Goal: Task Accomplishment & Management: Use online tool/utility

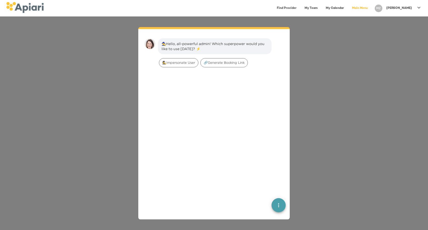
scroll to position [7, 0]
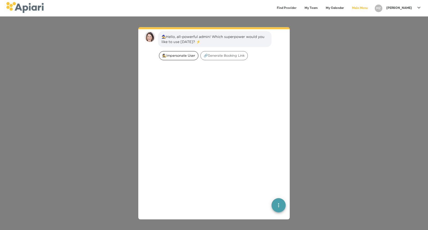
click at [179, 51] on div "🕵️‍Impersonate User" at bounding box center [178, 55] width 39 height 9
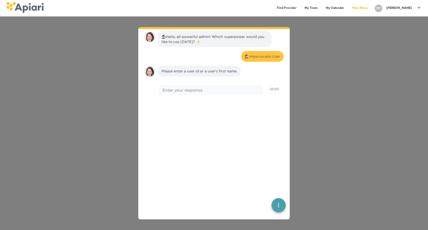
scroll to position [41, 0]
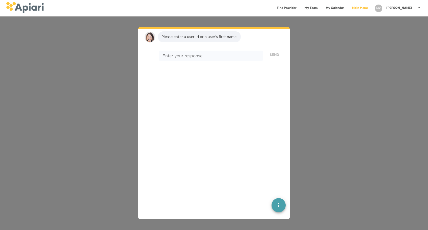
click at [179, 51] on div "* Enter your response" at bounding box center [211, 56] width 104 height 10
type textarea "******"
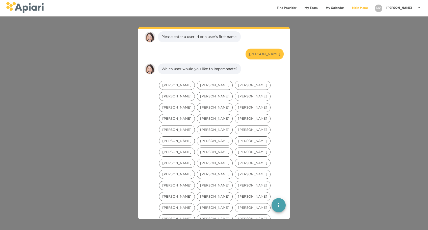
scroll to position [73, 0]
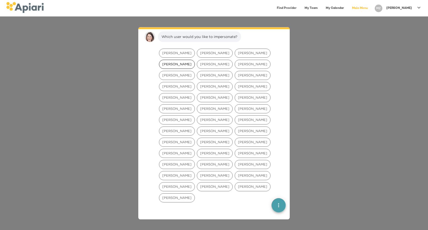
click at [185, 64] on span "Morgan Leecost" at bounding box center [176, 64] width 35 height 5
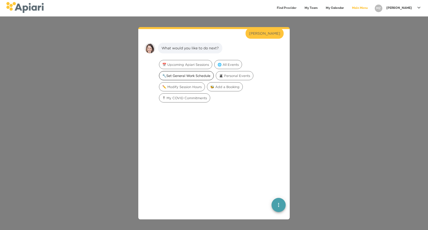
scroll to position [105, 0]
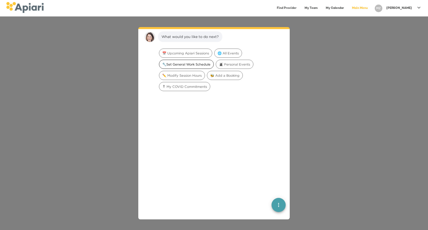
click at [199, 64] on span "🔧Set General Work Schedule" at bounding box center [186, 64] width 54 height 5
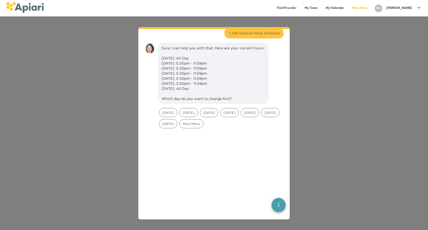
scroll to position [137, 0]
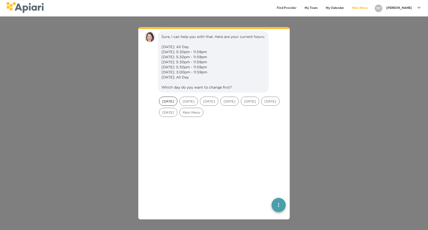
click at [170, 104] on span "[DATE]" at bounding box center [168, 101] width 18 height 5
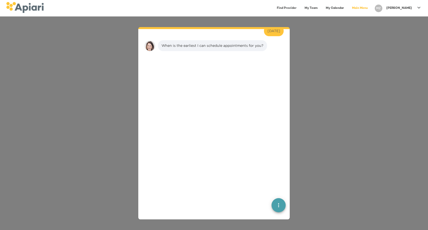
scroll to position [222, 0]
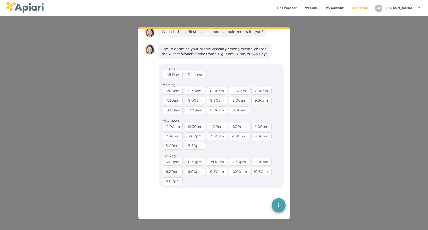
click at [170, 79] on div "All Day" at bounding box center [173, 75] width 22 height 10
click at [171, 78] on div "All Day" at bounding box center [173, 75] width 20 height 8
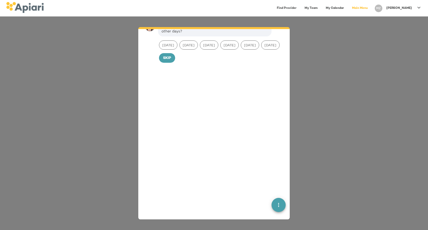
scroll to position [282, 0]
click at [169, 45] on span "[DATE]" at bounding box center [168, 42] width 18 height 5
click at [191, 45] on span "[DATE]" at bounding box center [189, 42] width 18 height 5
click at [215, 48] on div "Monday Tuesday Wednesday Thursday Friday Saturday" at bounding box center [221, 42] width 127 height 11
click at [218, 45] on span "[DATE]" at bounding box center [209, 42] width 18 height 5
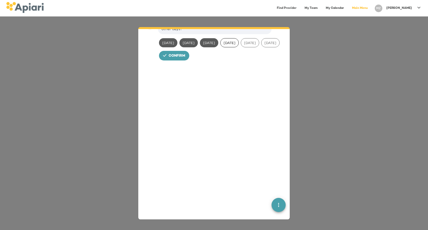
click at [239, 47] on div "[DATE]" at bounding box center [229, 42] width 18 height 9
click at [258, 47] on div "[DATE]" at bounding box center [250, 42] width 18 height 9
click at [262, 45] on span "[DATE]" at bounding box center [271, 42] width 18 height 5
click at [175, 59] on span "Confirm" at bounding box center [177, 56] width 17 height 6
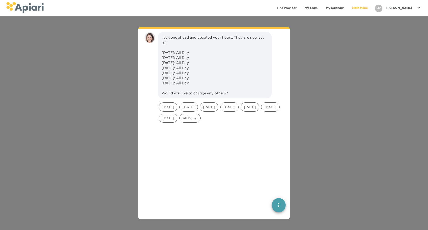
scroll to position [316, 0]
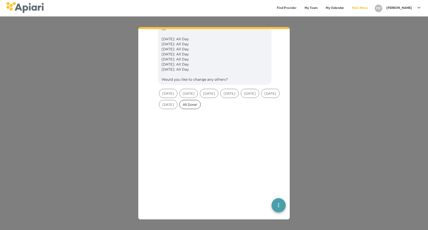
click at [201, 107] on span "All Done!" at bounding box center [190, 104] width 21 height 5
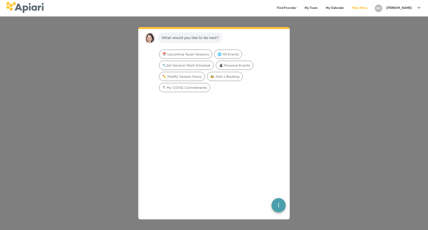
scroll to position [402, 0]
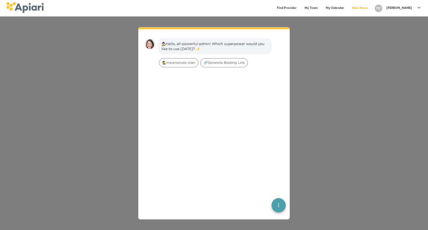
scroll to position [7, 0]
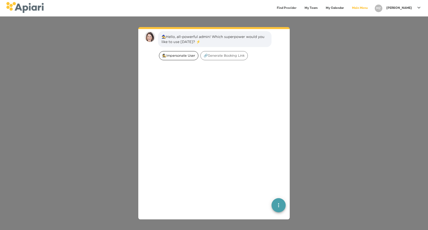
click at [175, 56] on span "🕵️‍Impersonate User" at bounding box center [178, 55] width 39 height 5
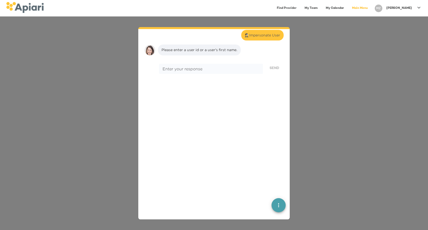
scroll to position [41, 0]
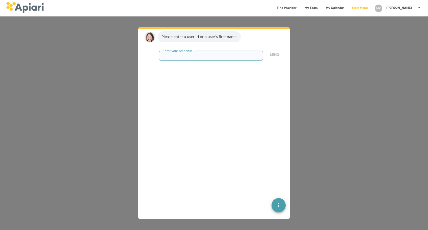
click at [174, 56] on textarea at bounding box center [211, 55] width 97 height 5
type textarea "********"
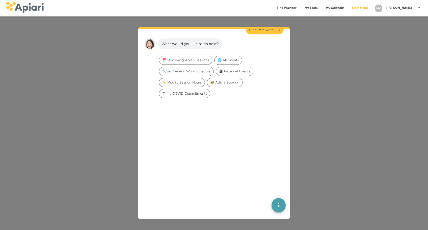
scroll to position [73, 0]
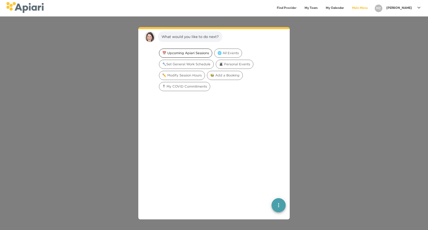
click at [174, 56] on div "📅 Upcoming Apiari Sessions" at bounding box center [185, 52] width 53 height 9
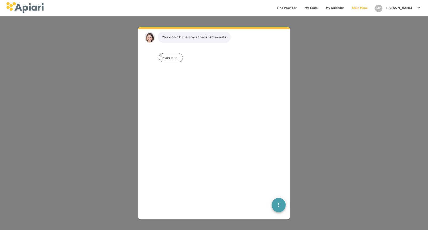
scroll to position [105, 0]
click at [175, 58] on span "Main Menu" at bounding box center [170, 57] width 23 height 5
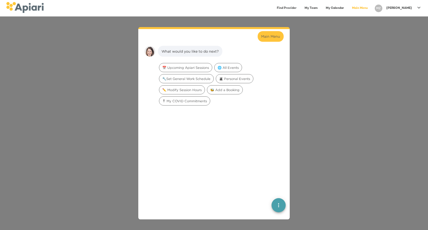
scroll to position [141, 0]
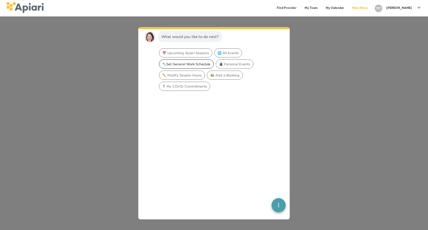
click at [177, 63] on span "🔧Set General Work Schedule" at bounding box center [186, 64] width 54 height 5
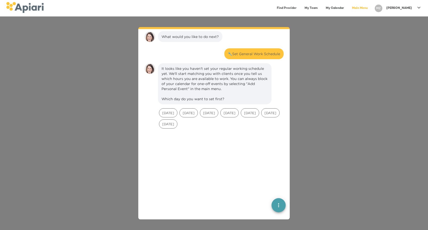
scroll to position [173, 0]
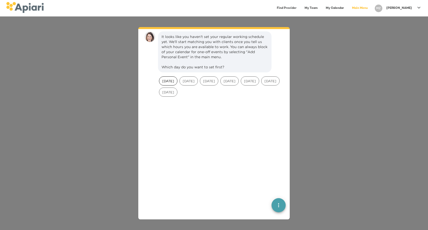
click at [173, 83] on div "[DATE]" at bounding box center [168, 80] width 18 height 9
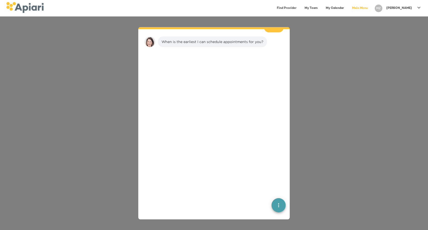
scroll to position [233, 0]
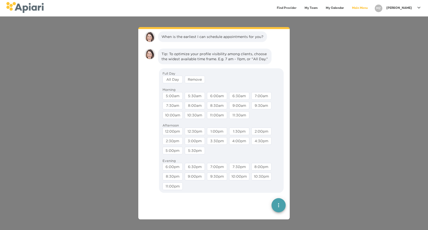
click at [172, 76] on div "Full Day" at bounding box center [169, 73] width 13 height 5
click at [177, 83] on div "All Day" at bounding box center [173, 80] width 20 height 8
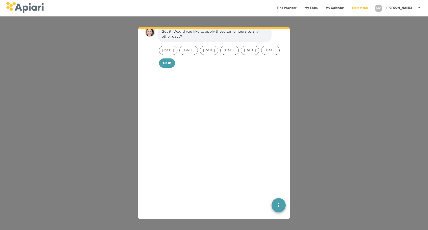
scroll to position [292, 0]
click at [170, 50] on span "[DATE]" at bounding box center [168, 47] width 18 height 5
click at [186, 50] on span "[DATE]" at bounding box center [189, 47] width 18 height 5
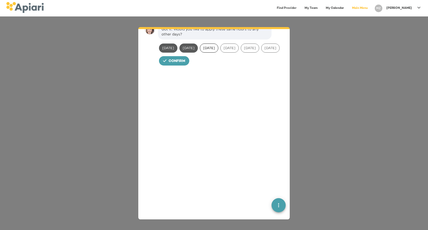
click at [215, 50] on span "[DATE]" at bounding box center [209, 47] width 18 height 5
click at [240, 54] on div "[DATE]" at bounding box center [229, 47] width 20 height 11
click at [239, 50] on span "[DATE]" at bounding box center [230, 47] width 18 height 5
click at [259, 50] on span "[DATE]" at bounding box center [250, 47] width 18 height 5
click at [261, 53] on div "[DATE]" at bounding box center [270, 47] width 18 height 9
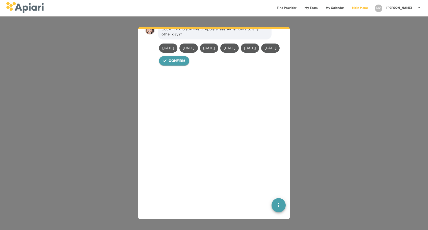
click at [176, 64] on span "Confirm" at bounding box center [177, 61] width 17 height 6
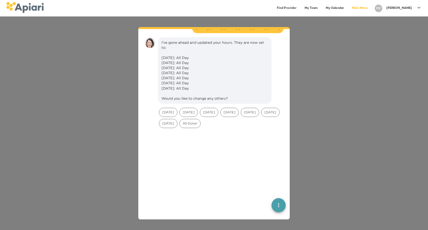
scroll to position [327, 0]
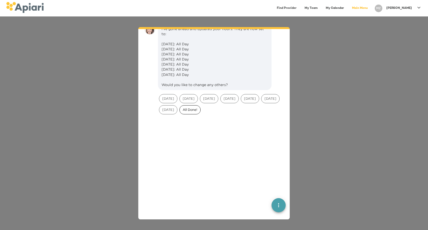
click at [201, 112] on span "All Done!" at bounding box center [190, 109] width 21 height 5
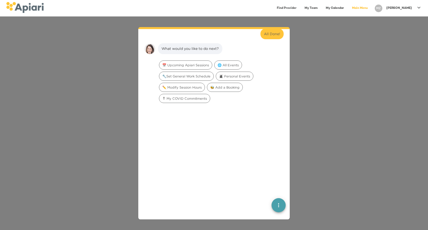
scroll to position [412, 0]
